Goal: Information Seeking & Learning: Find specific page/section

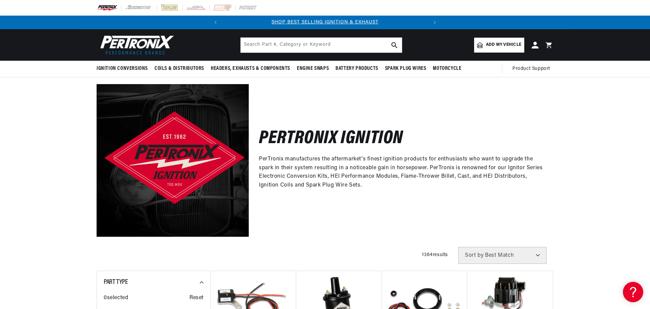
click at [496, 48] on link "Add my vehicle" at bounding box center [499, 45] width 50 height 15
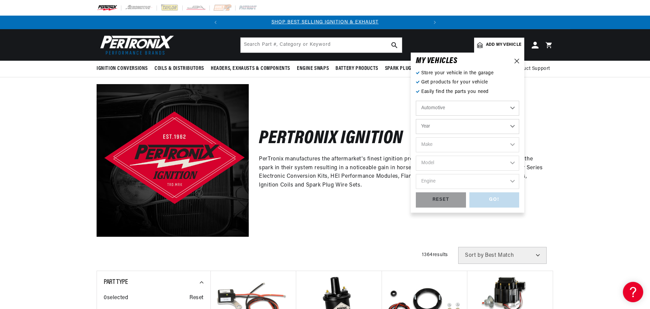
click at [509, 126] on select "Year [DATE] 2025 2024 2023 2022 2021 2020 2019 2018 2017 2016 2015 2014 2013 20…" at bounding box center [467, 126] width 103 height 15
select select "1973"
click at [416, 119] on select "Year [DATE] 2025 2024 2023 2022 2021 2020 2019 2018 2017 2016 2015 2014 2013 20…" at bounding box center [467, 126] width 103 height 15
select select "1973"
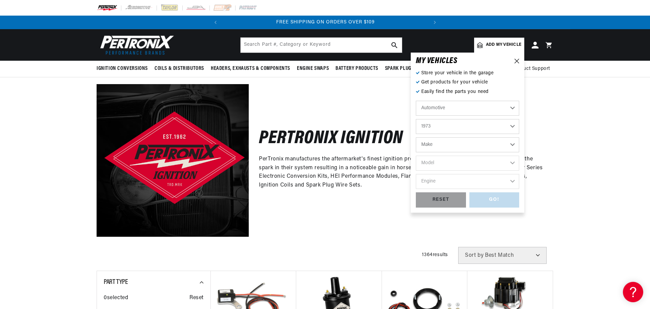
click at [506, 143] on select "Make Alfa Romeo American Motors Aston [PERSON_NAME] Audi [GEOGRAPHIC_DATA] Avan…" at bounding box center [467, 144] width 103 height 15
select select "Dodge"
click at [416, 137] on select "Make Alfa Romeo American Motors Aston [PERSON_NAME] Audi [GEOGRAPHIC_DATA] Avan…" at bounding box center [467, 144] width 103 height 15
select select "Dodge"
click at [508, 162] on select "Model B100 Van B200 Van B300 Van Challenger Charger Coronet D100 Pickup D200 Pi…" at bounding box center [467, 162] width 103 height 15
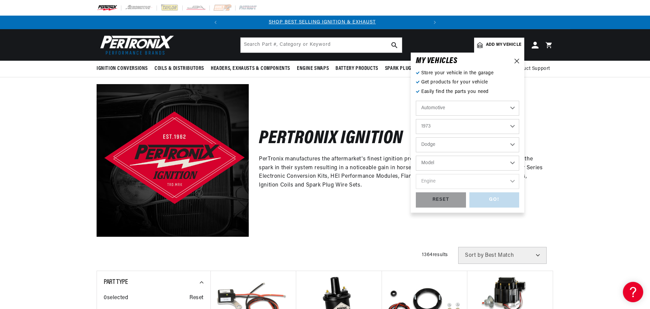
scroll to position [0, 0]
select select "Challenger"
click at [416, 155] on select "Model B100 Van B200 Van B300 Van Challenger Charger Coronet D100 Pickup D200 Pi…" at bounding box center [467, 162] width 103 height 15
select select "Challenger"
click at [507, 181] on select "Engine 318cid / 5.2L 340cid / 5.6L 360cid / 5.9L 400cid / 6.6L 440cid / 7.2L" at bounding box center [467, 181] width 103 height 15
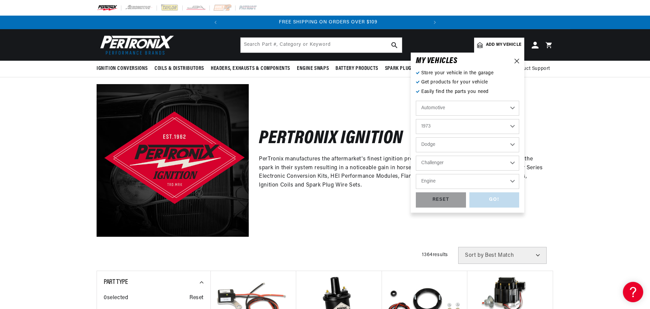
scroll to position [0, 205]
select select "340cid-5.6L"
click at [416, 174] on select "Engine 318cid / 5.2L 340cid / 5.6L 360cid / 5.9L 400cid / 6.6L 440cid / 7.2L" at bounding box center [467, 181] width 103 height 15
select select "340cid-5.6L"
click at [489, 198] on div "GO!" at bounding box center [494, 199] width 50 height 15
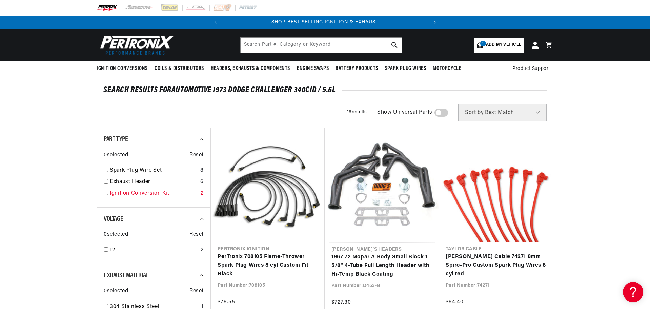
click at [105, 193] on input "checkbox" at bounding box center [106, 192] width 4 height 4
checkbox input "true"
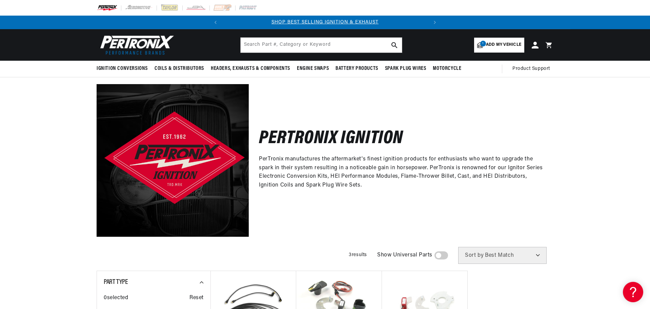
click at [502, 47] on span "Add my vehicle" at bounding box center [503, 45] width 35 height 6
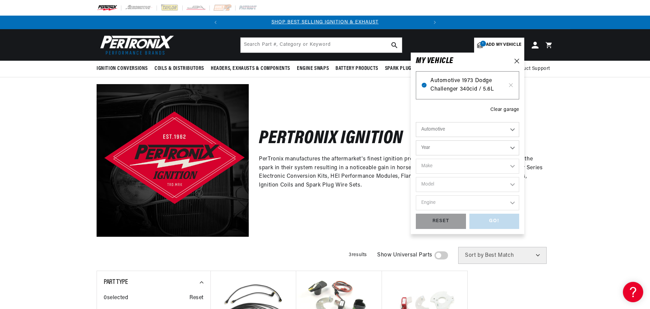
click at [471, 86] on span "Automotive 1973 Dodge Challenger 340cid / 5.6L" at bounding box center [467, 85] width 74 height 17
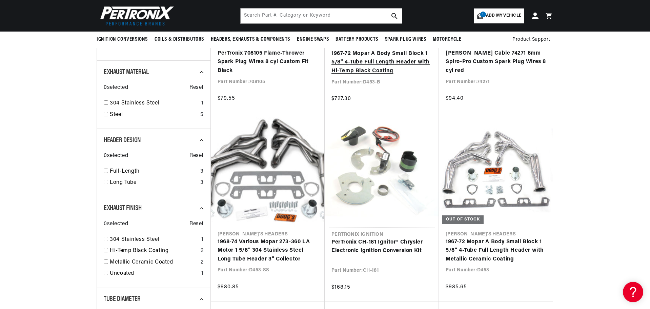
scroll to position [0, 205]
